Goal: Communication & Community: Ask a question

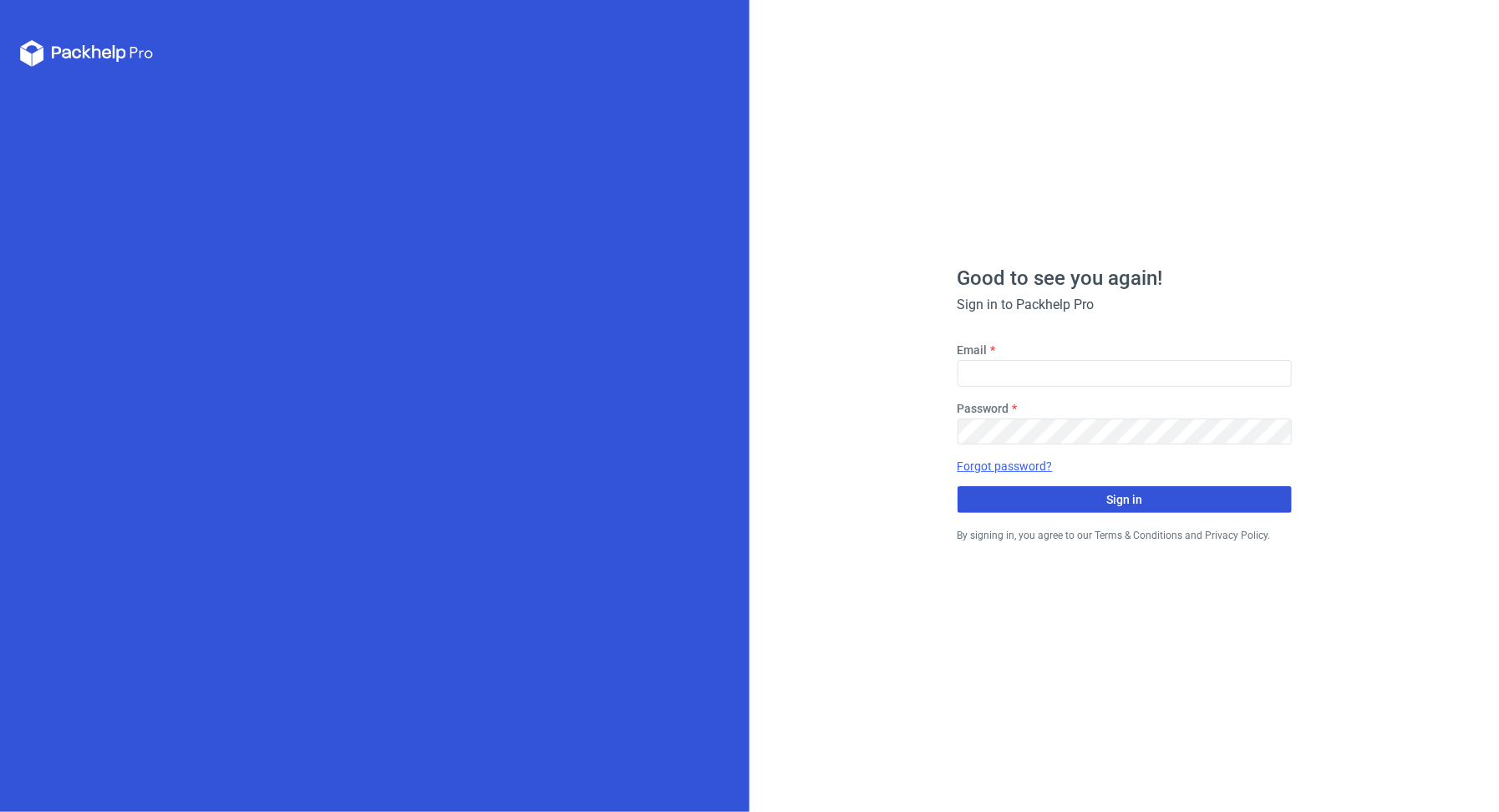
click at [1203, 501] on button "Sign in" at bounding box center [1125, 500] width 334 height 27
click at [1028, 370] on div at bounding box center [1125, 373] width 334 height 27
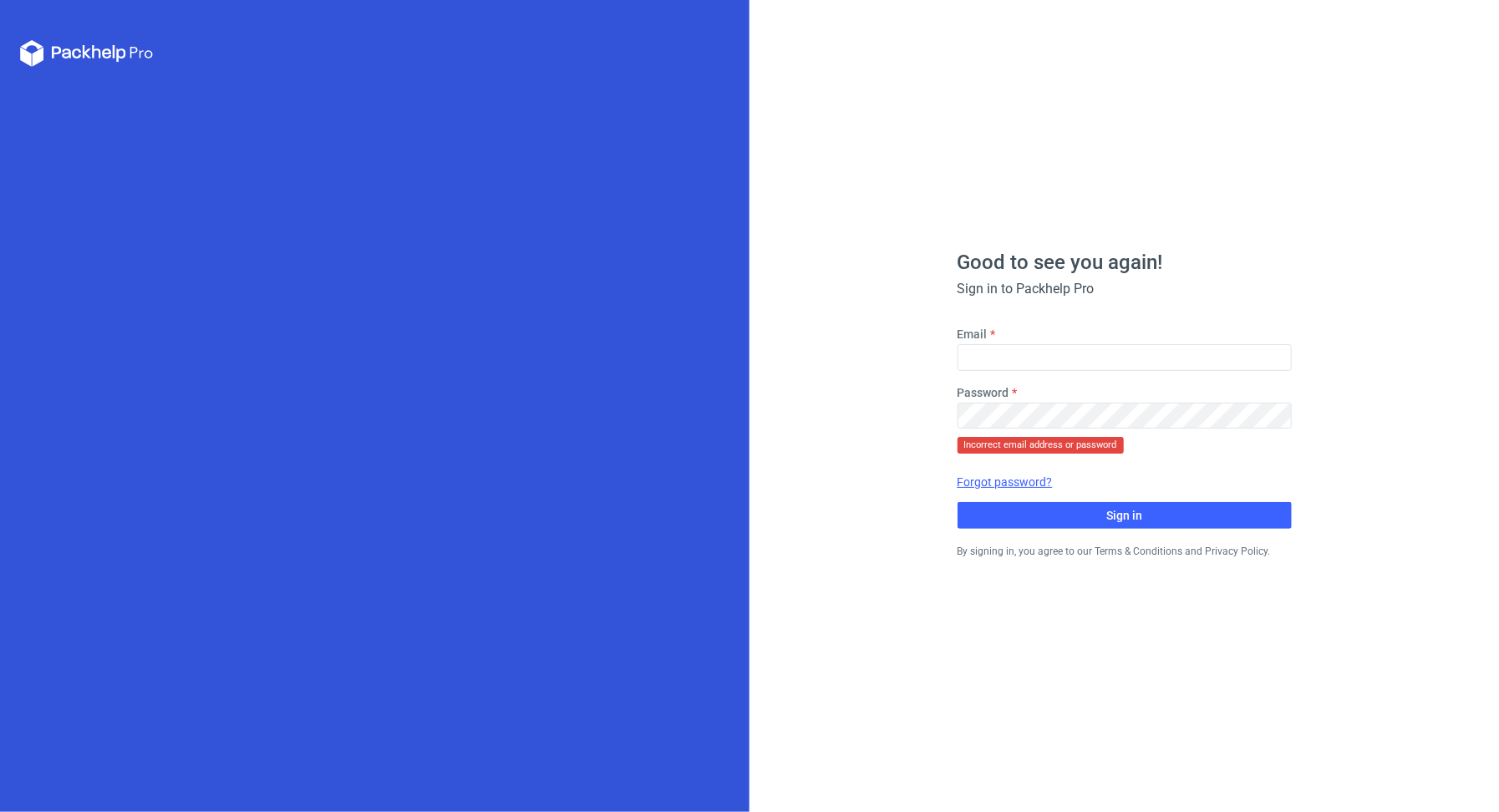
click at [1015, 371] on fieldset "Email Password Incorrect email address or password Forgot password? Sign in" at bounding box center [1125, 427] width 334 height 203
click at [1022, 364] on input "Email" at bounding box center [1125, 358] width 334 height 27
type input "[PERSON_NAME][EMAIL_ADDRESS][DOMAIN_NAME]"
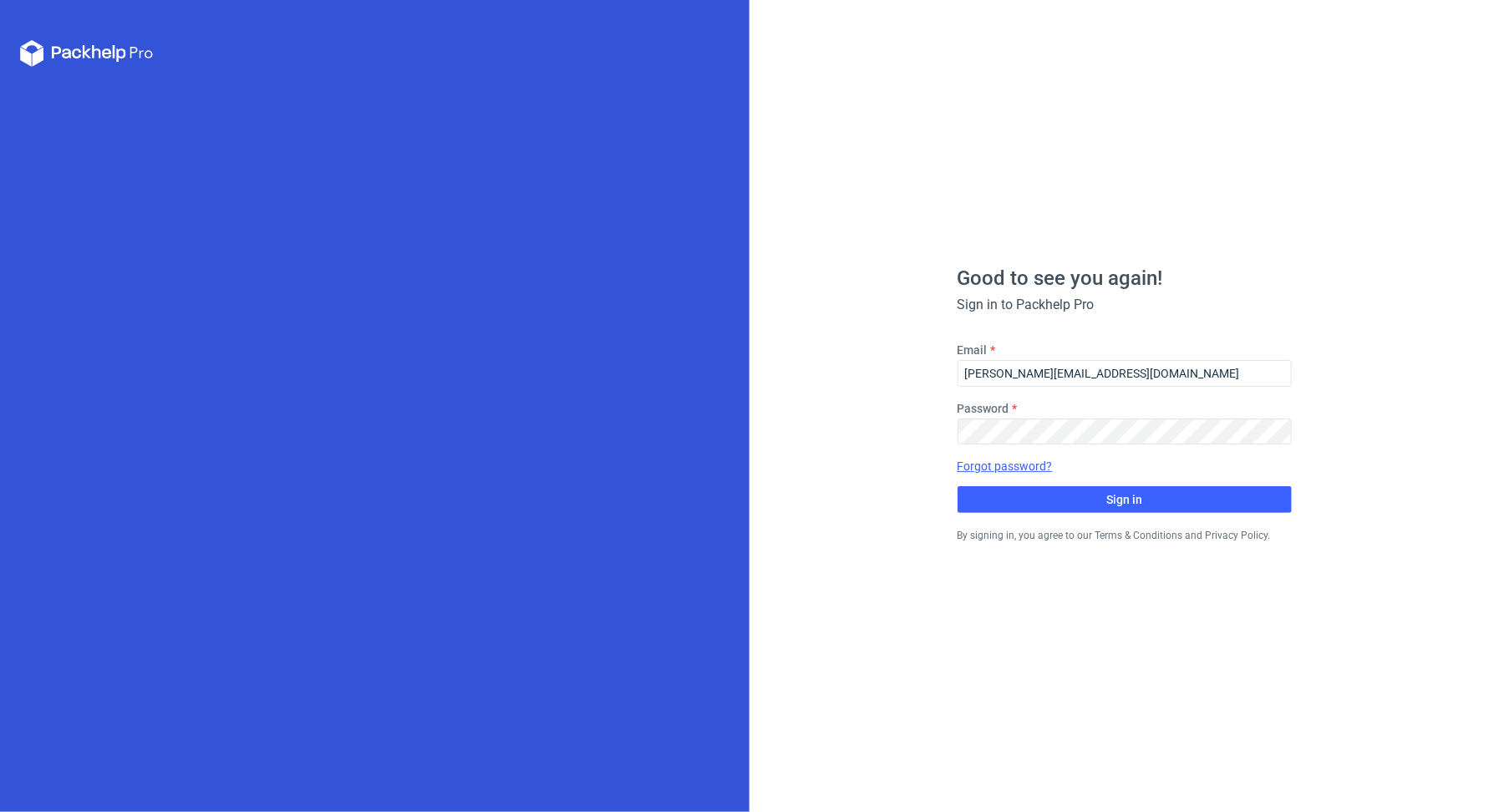
click at [1005, 417] on div "Password" at bounding box center [1125, 422] width 334 height 45
click at [958, 486] on button "Sign in" at bounding box center [1125, 500] width 334 height 27
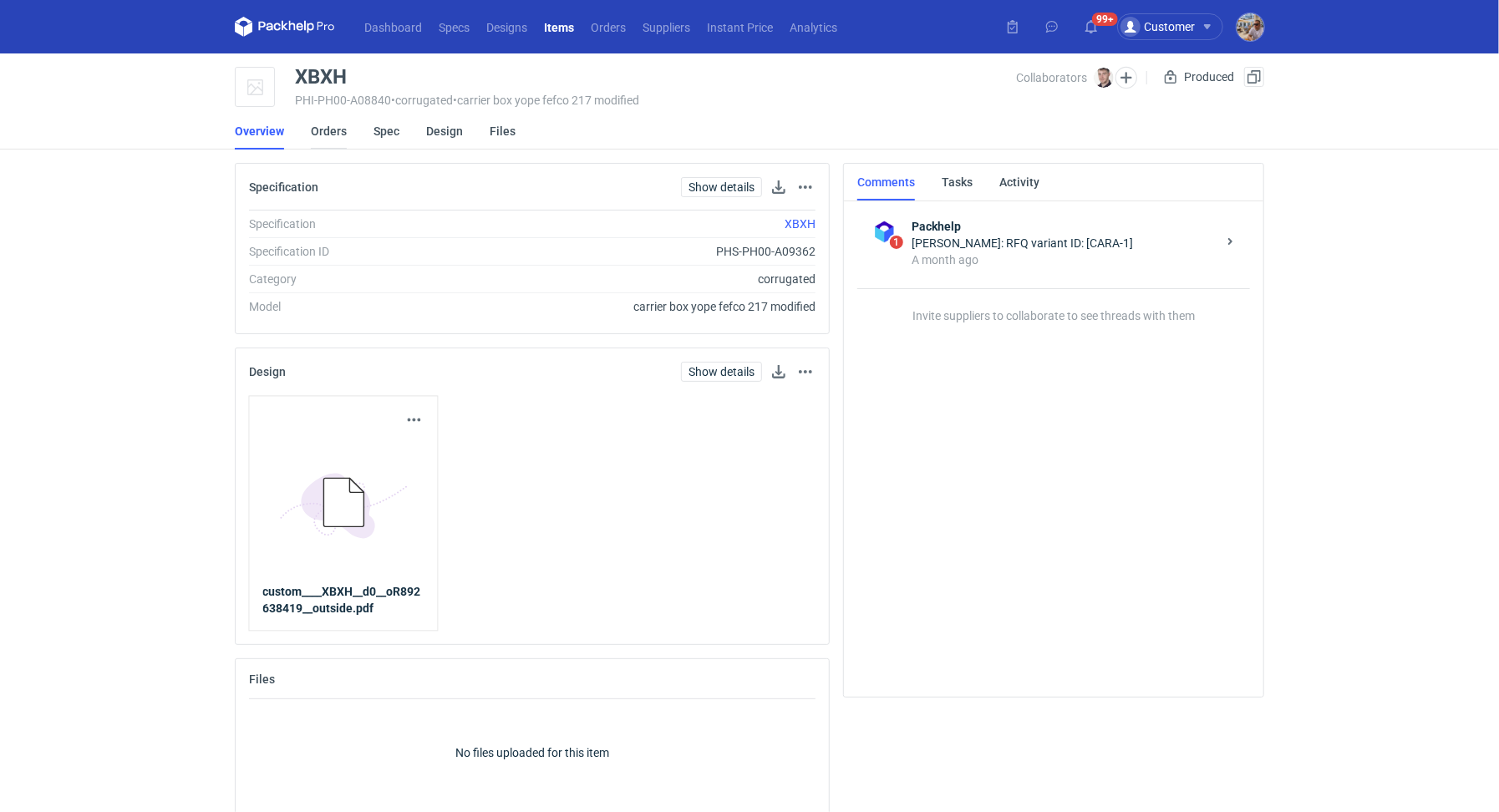
click at [316, 137] on link "Orders" at bounding box center [328, 131] width 36 height 37
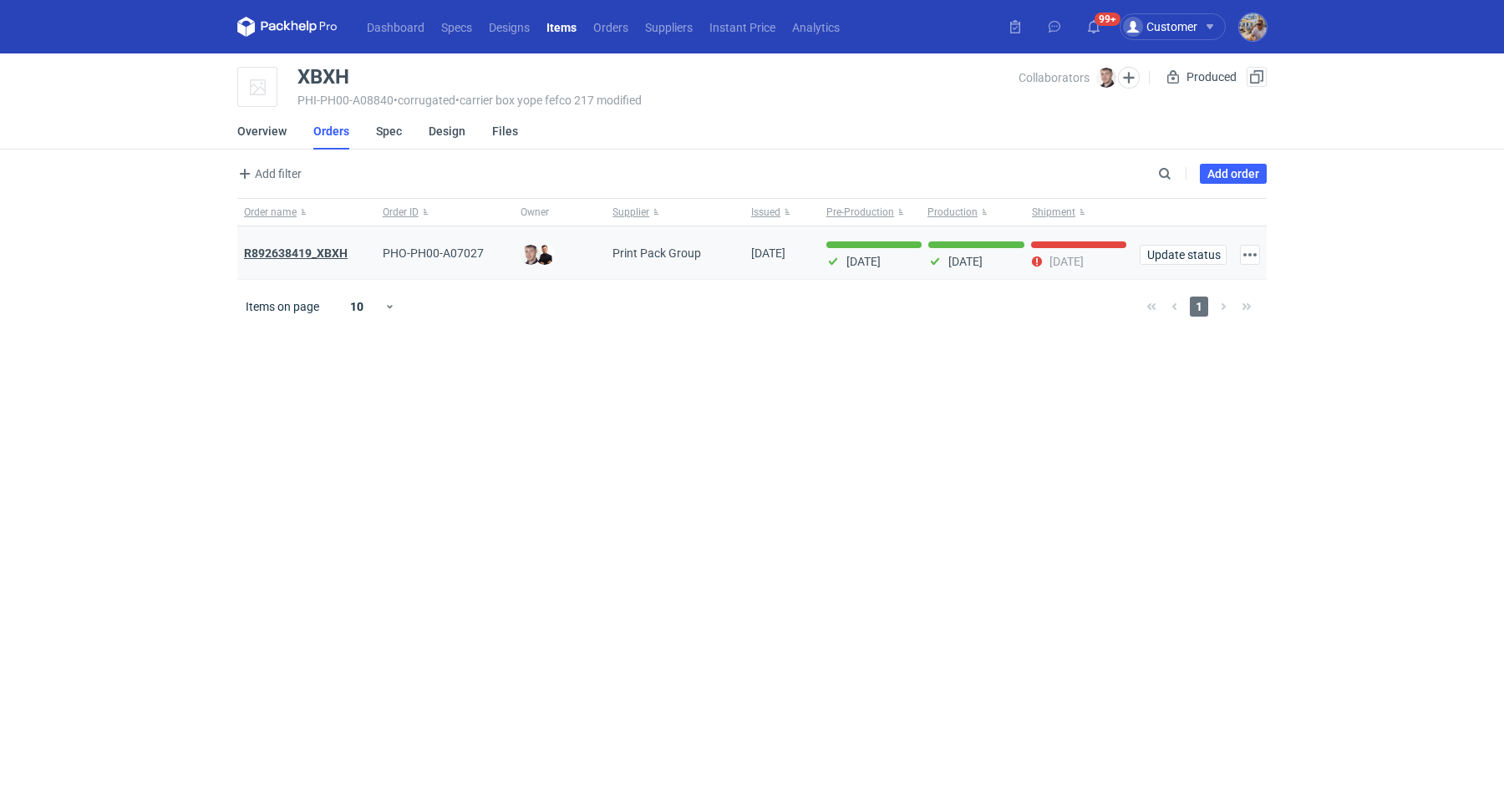
click at [339, 247] on strong "R892638419_XBXH" at bounding box center [295, 254] width 103 height 14
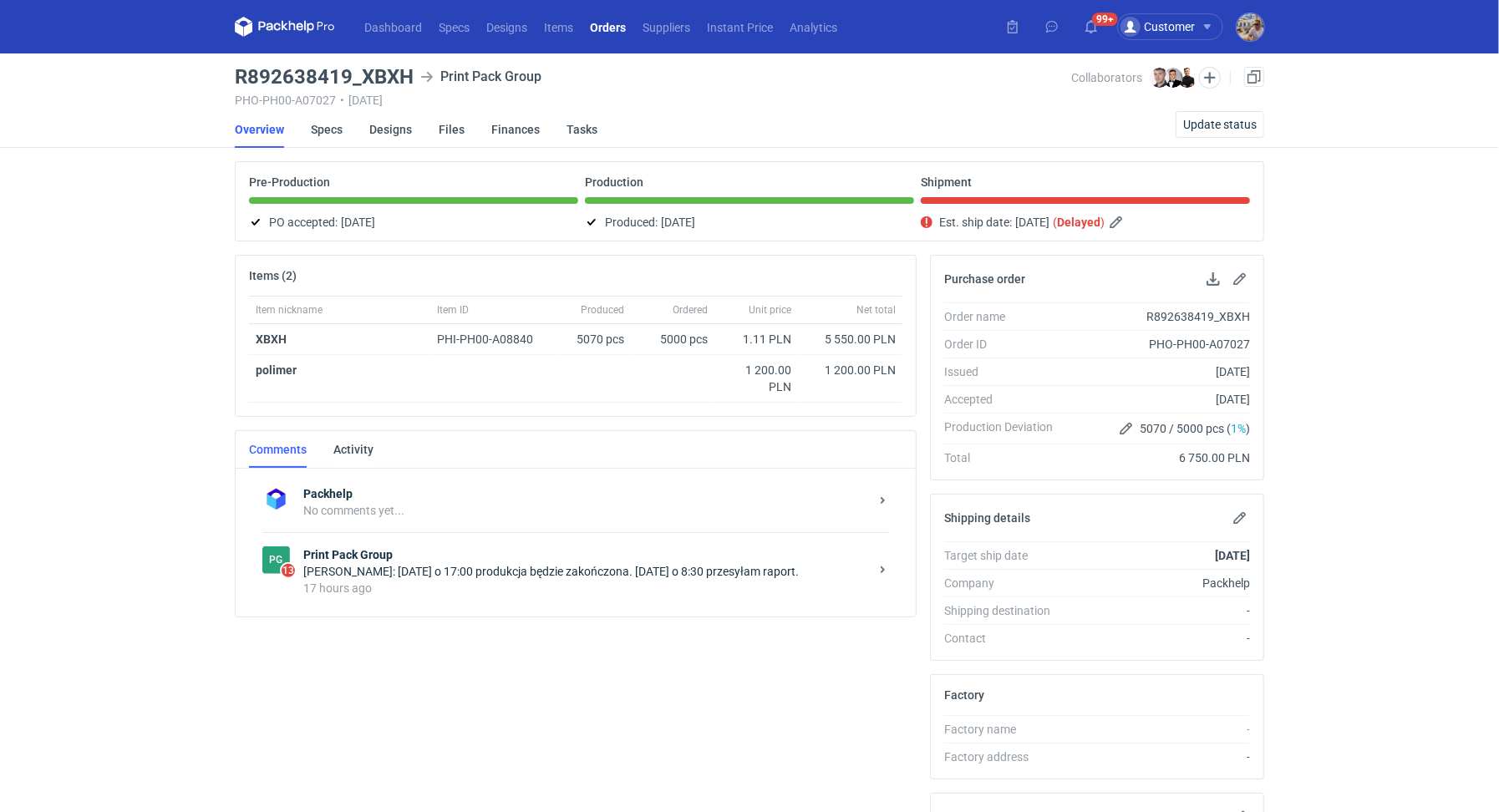
click at [622, 571] on div "Filip Sobolewski: Dzisiaj o 17:00 produkcja będzie zakończona. Jutro o 8:30 prz…" at bounding box center [586, 571] width 565 height 16
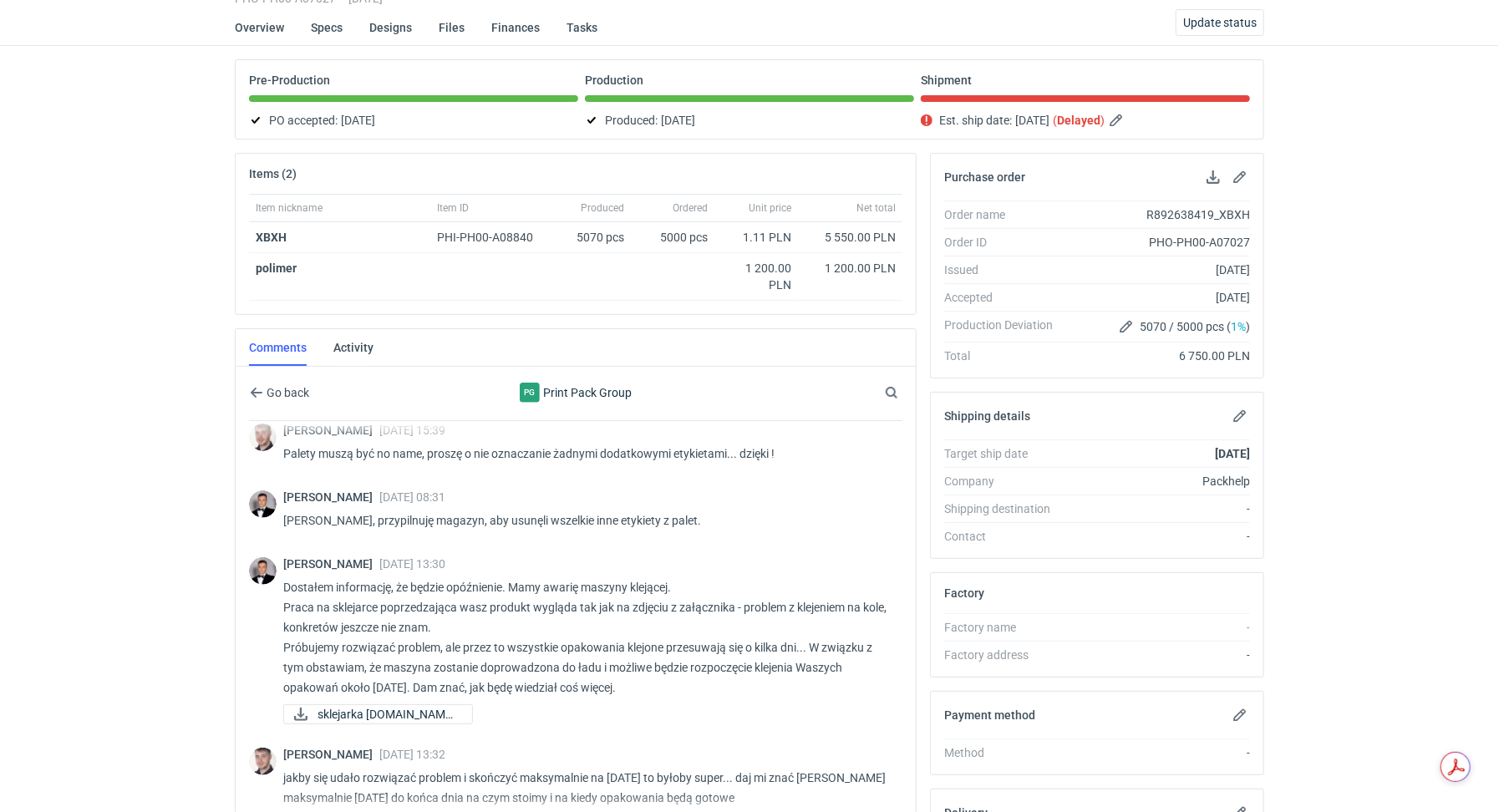
scroll to position [565, 0]
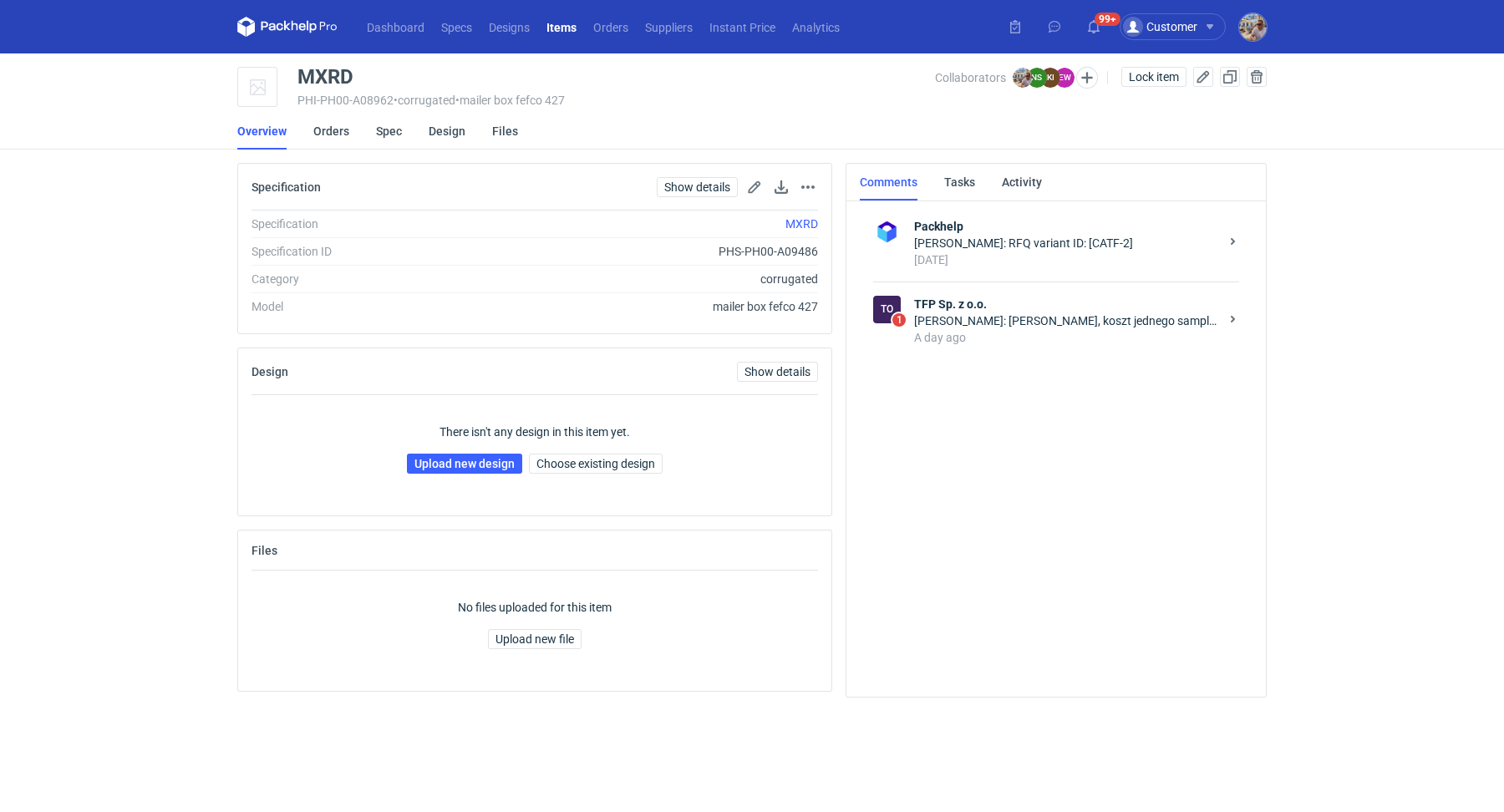
click at [1034, 306] on strong "TFP Sp. z o.o." at bounding box center [1067, 304] width 305 height 16
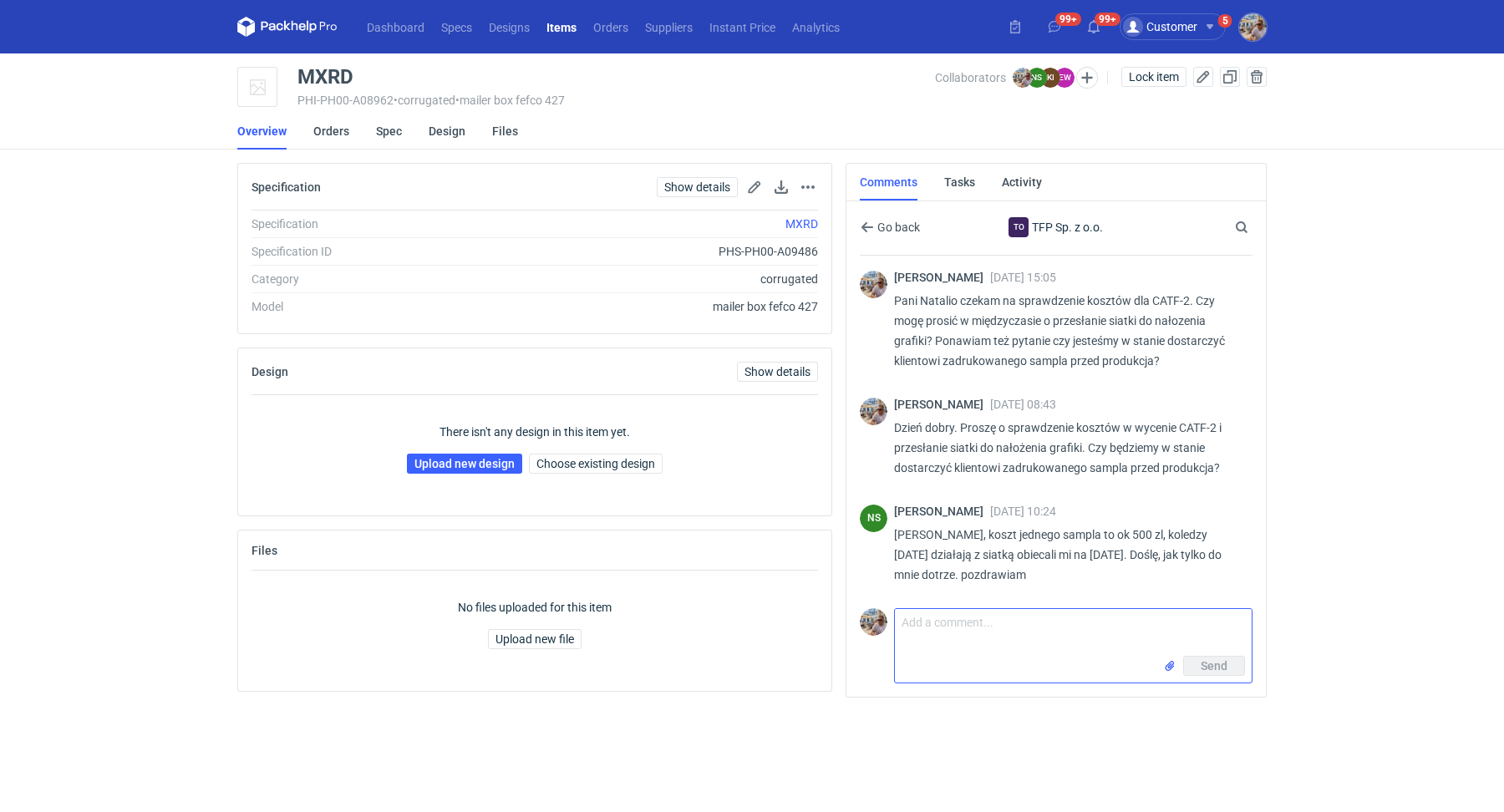
click at [997, 622] on textarea "Comment message" at bounding box center [1074, 632] width 357 height 47
type textarea "Dzień dobry. Pani Natalio czy mamy już siatkę?"
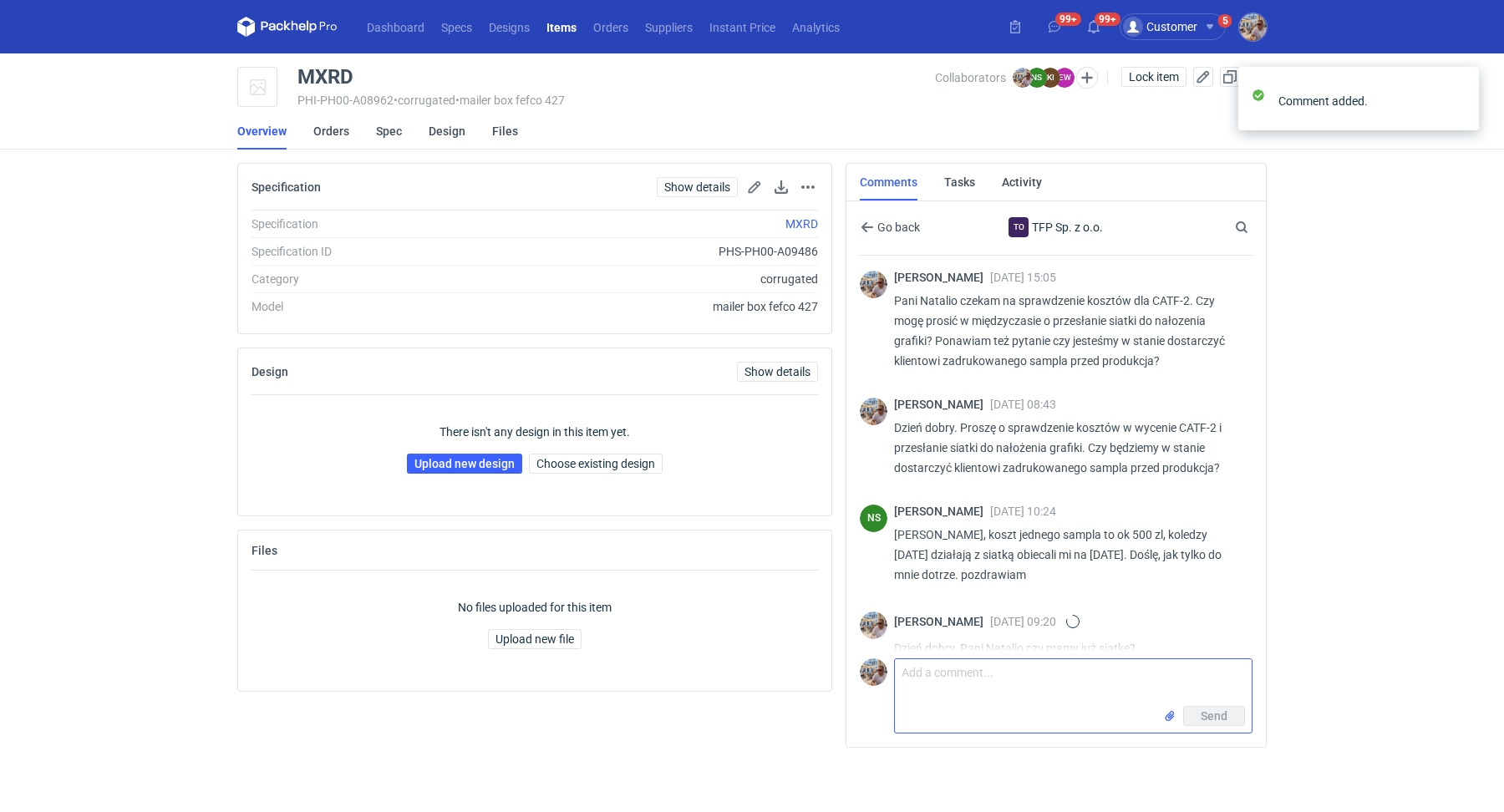
scroll to position [23, 0]
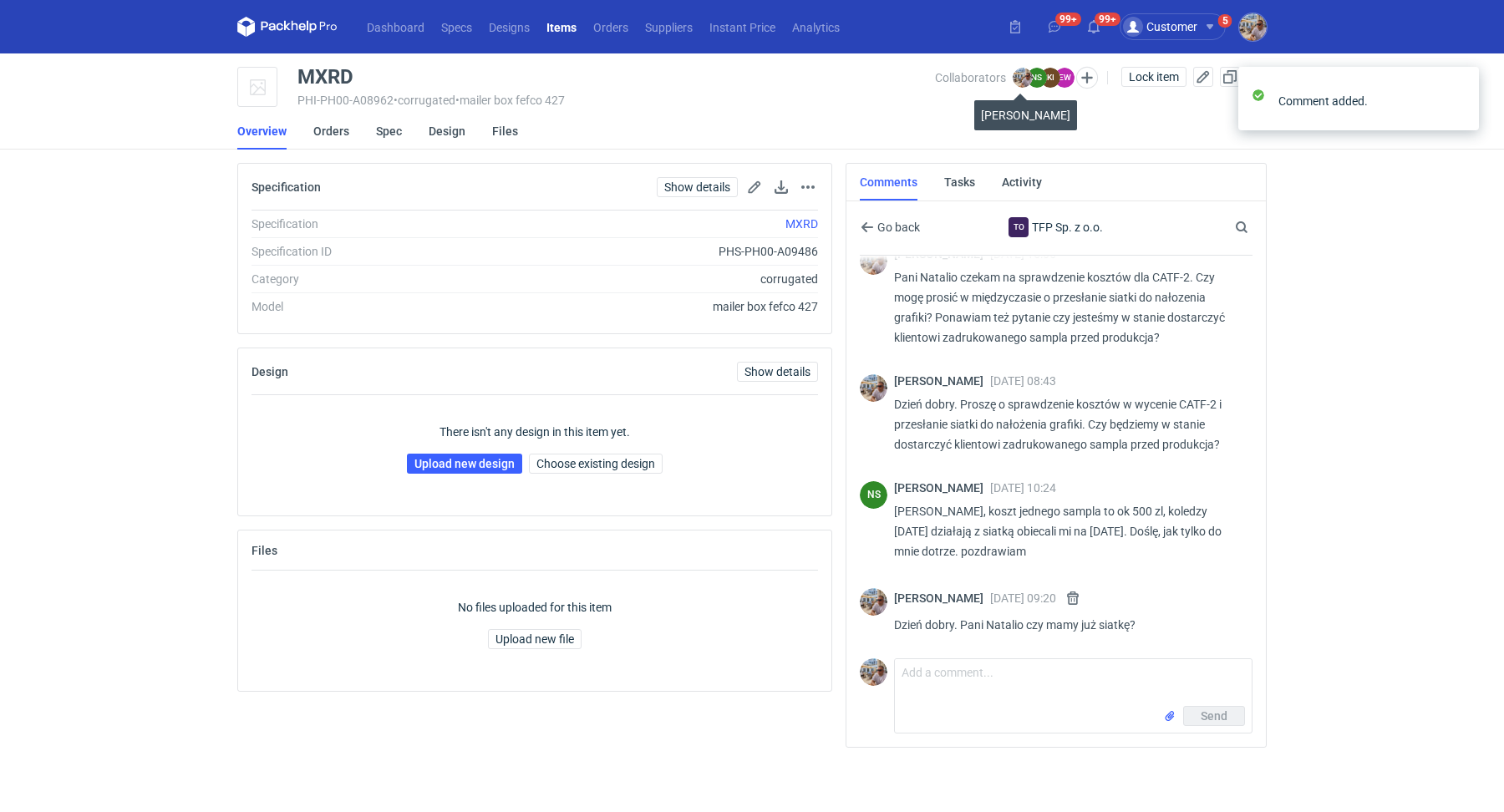
click at [1027, 71] on img at bounding box center [1023, 77] width 20 height 20
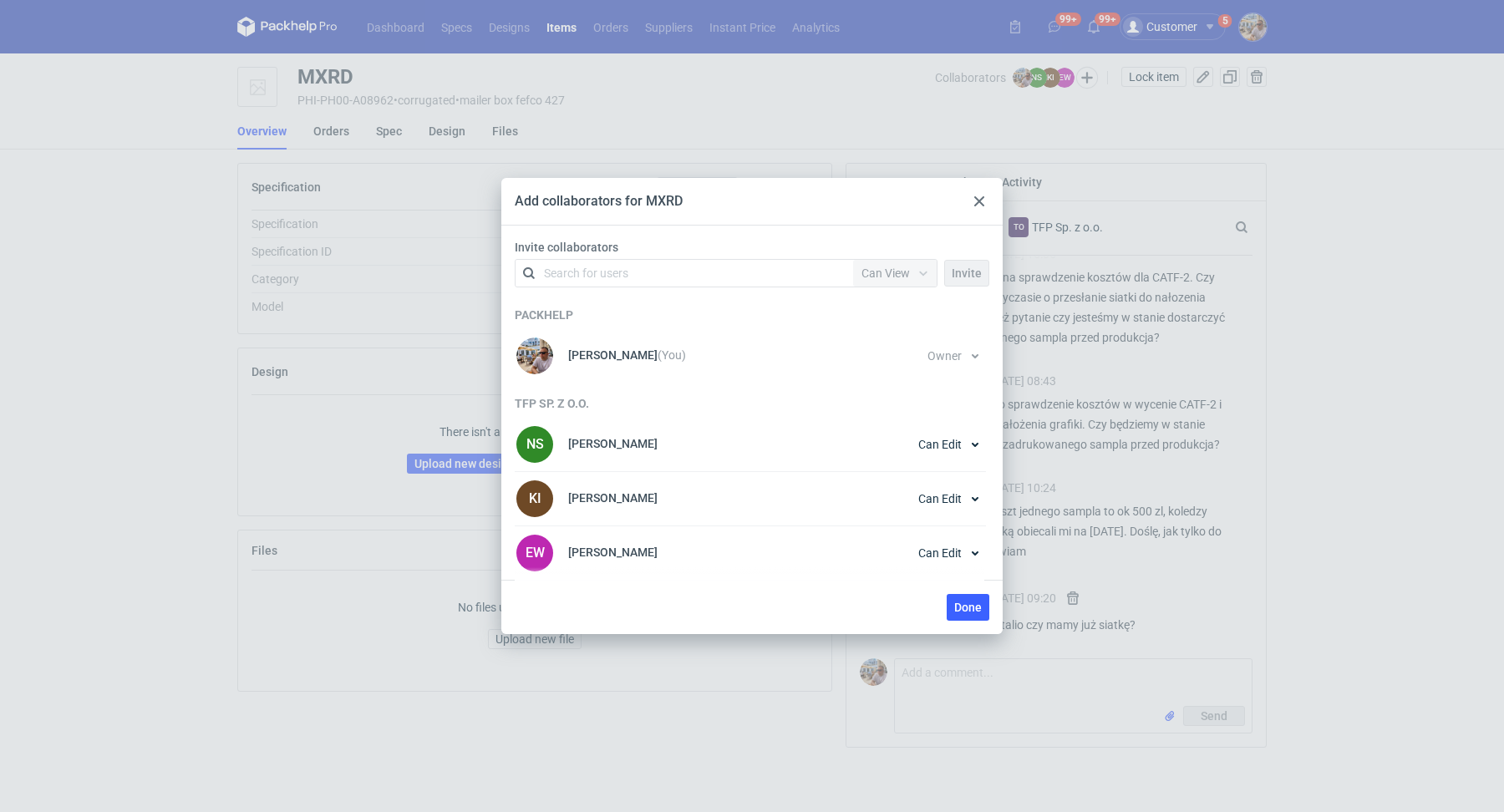
click at [862, 122] on div "Add collaborators for MXRD Invite collaborators Search for users Permission Can…" at bounding box center [752, 406] width 1504 height 812
click at [684, 139] on div "Add collaborators for MXRD Invite collaborators Search for users Permission Can…" at bounding box center [752, 406] width 1504 height 812
click at [992, 205] on div "Add collaborators for MXRD" at bounding box center [752, 202] width 502 height 47
click at [984, 203] on icon at bounding box center [979, 202] width 10 height 10
